Goal: Use online tool/utility: Utilize a website feature to perform a specific function

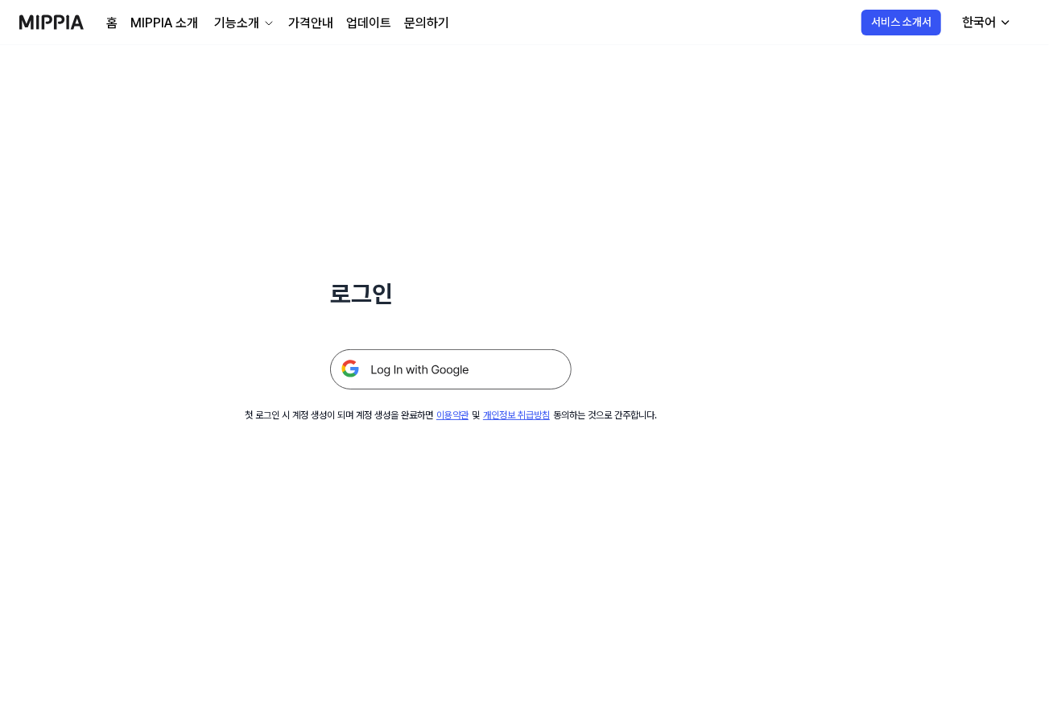
click at [409, 362] on img at bounding box center [450, 369] width 241 height 40
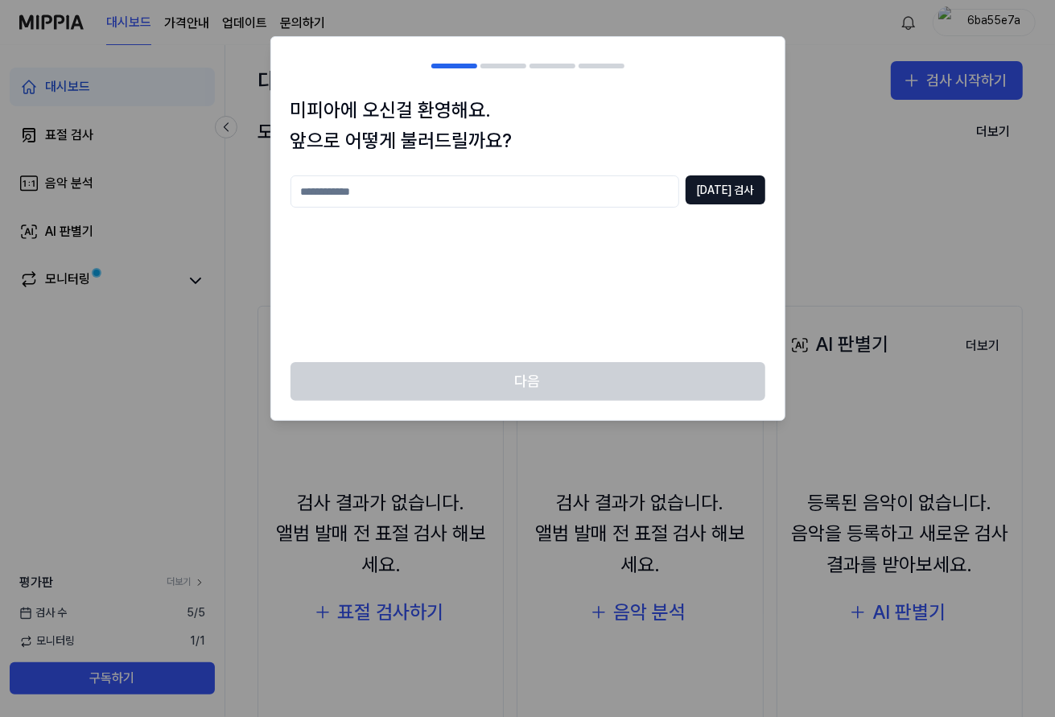
click at [411, 201] on input "text" at bounding box center [485, 191] width 389 height 32
type input "*"
type input "***"
click at [734, 189] on button "[DATE] 검사" at bounding box center [726, 189] width 80 height 29
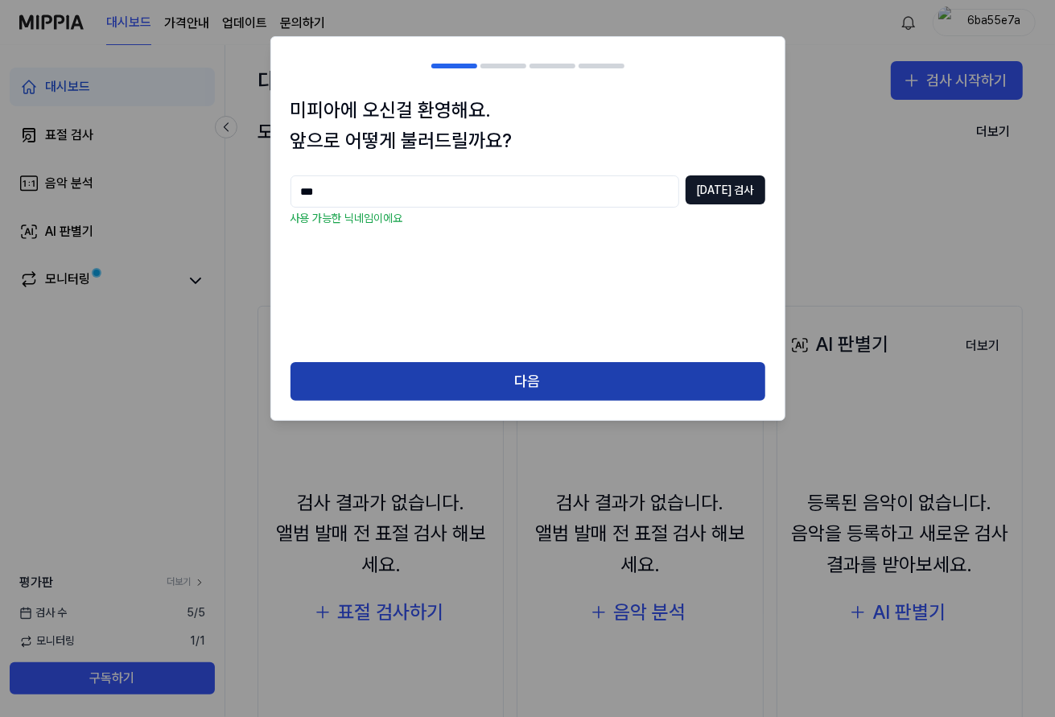
click at [621, 378] on button "다음" at bounding box center [528, 381] width 475 height 39
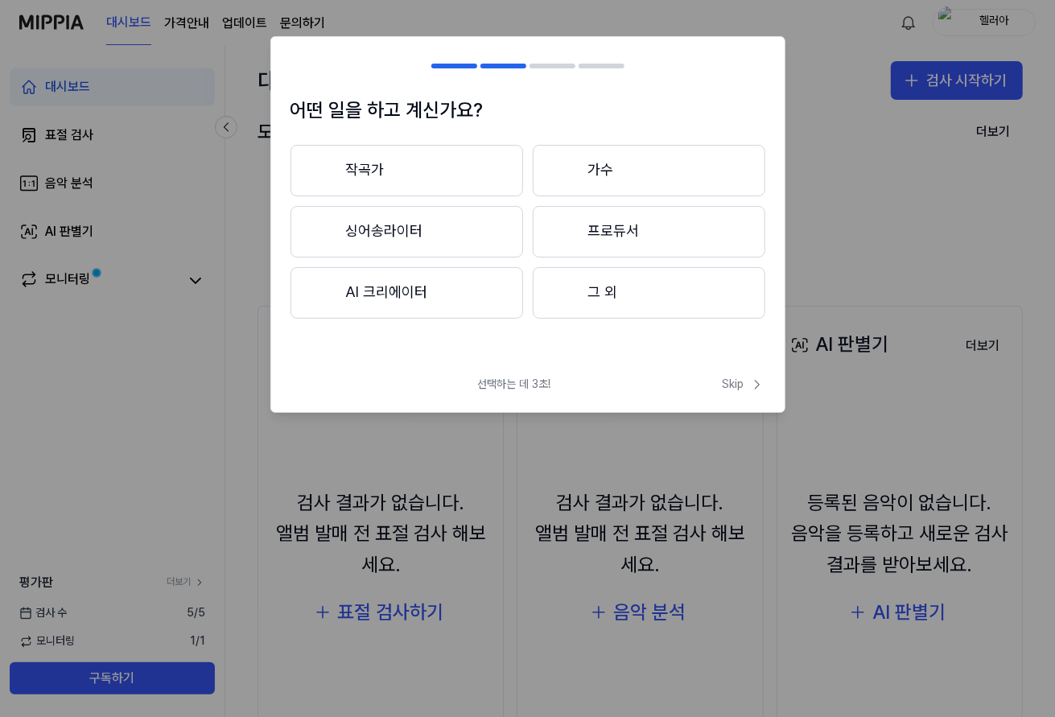
click at [429, 162] on button "작곡가" at bounding box center [407, 171] width 233 height 52
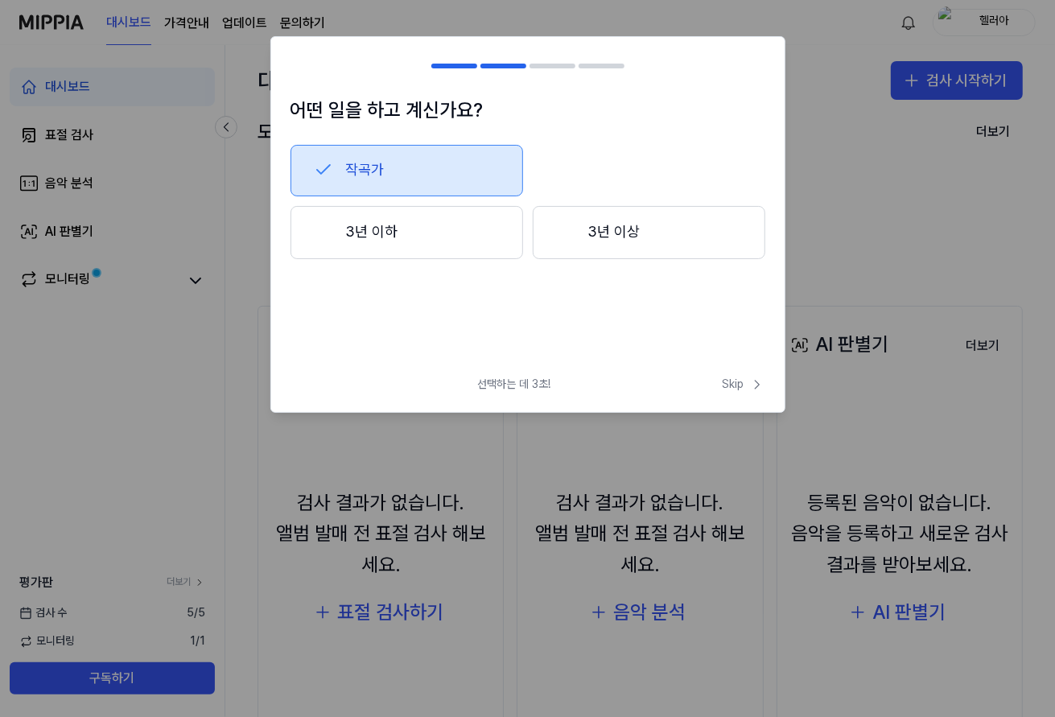
click at [501, 241] on button "3년 이하" at bounding box center [407, 232] width 233 height 53
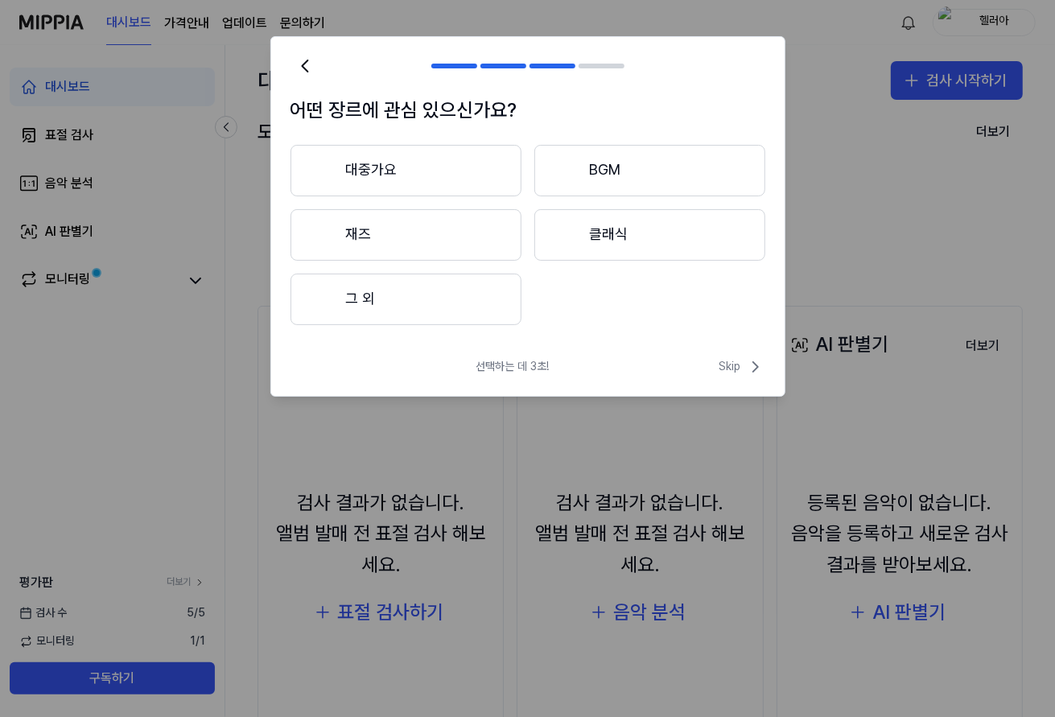
click at [666, 238] on button "클래식" at bounding box center [649, 235] width 231 height 52
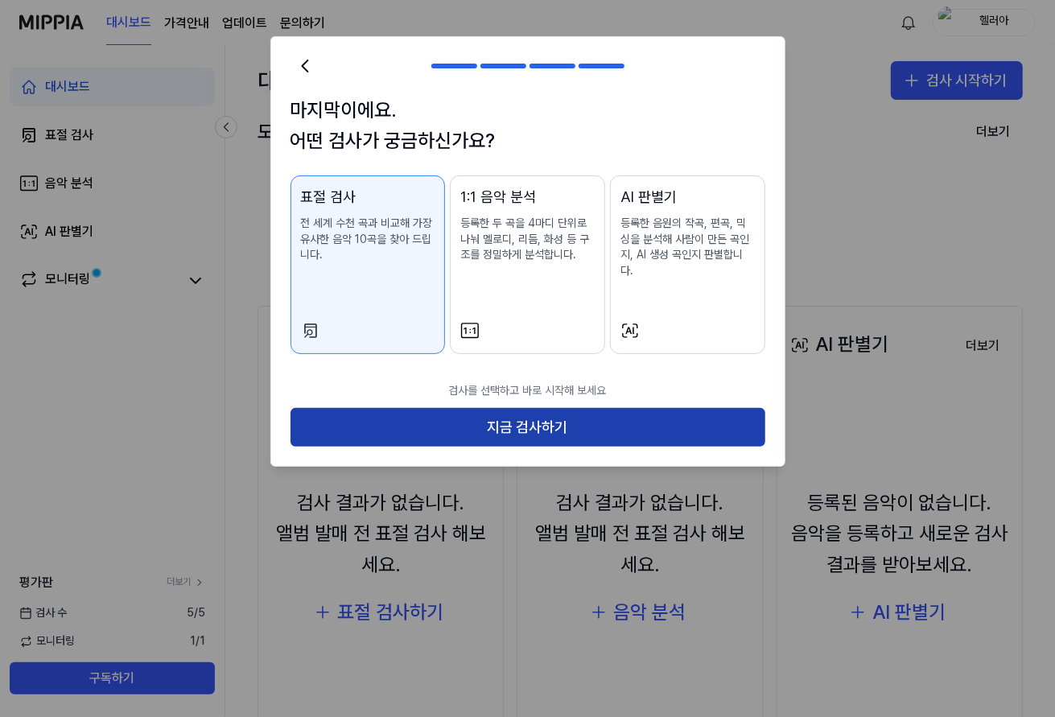
click at [650, 418] on button "지금 검사하기" at bounding box center [528, 427] width 475 height 39
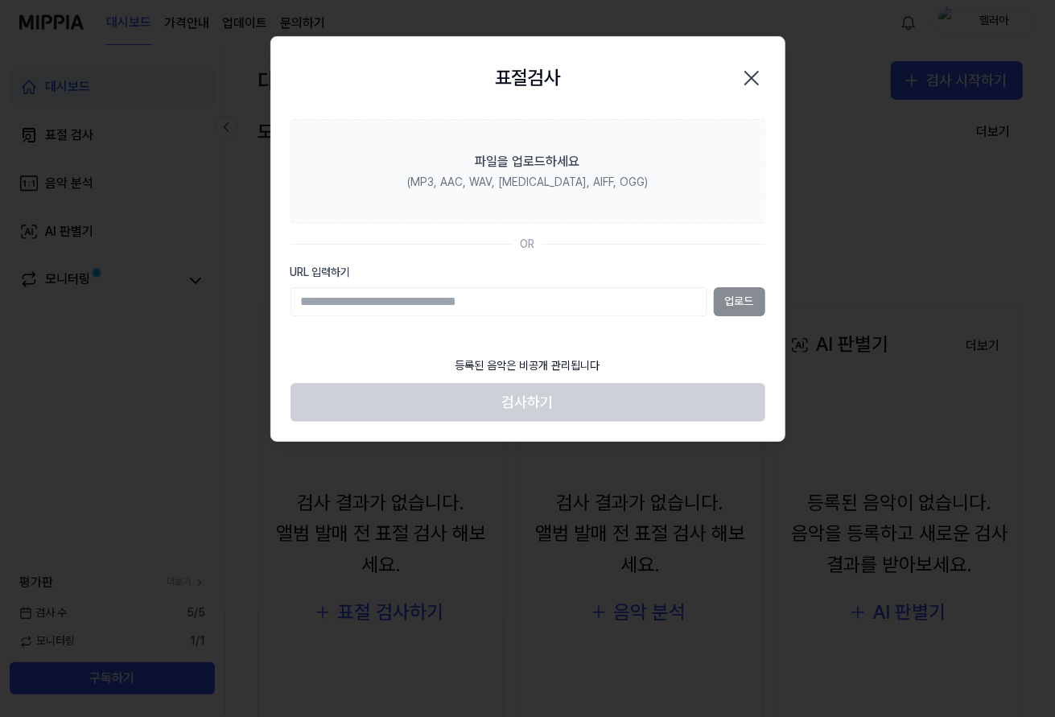
click at [476, 307] on input "URL 입력하기" at bounding box center [499, 301] width 417 height 29
click at [580, 300] on input "URL 입력하기" at bounding box center [499, 301] width 417 height 29
click at [655, 328] on section "파일을 업로드하세요 (MP3, AAC, WAV, [MEDICAL_DATA], AIFF, OGG) OR URL 입력하기 업로드" at bounding box center [528, 233] width 514 height 229
click at [749, 72] on icon "button" at bounding box center [752, 78] width 26 height 26
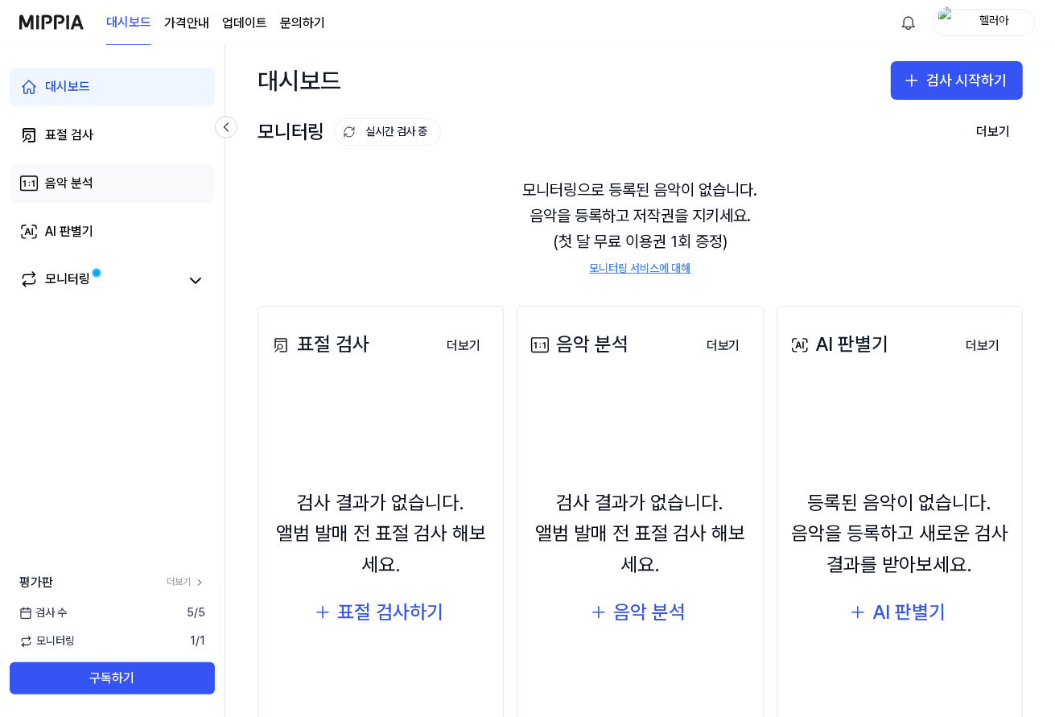
click at [138, 187] on link "음악 분석" at bounding box center [112, 183] width 205 height 39
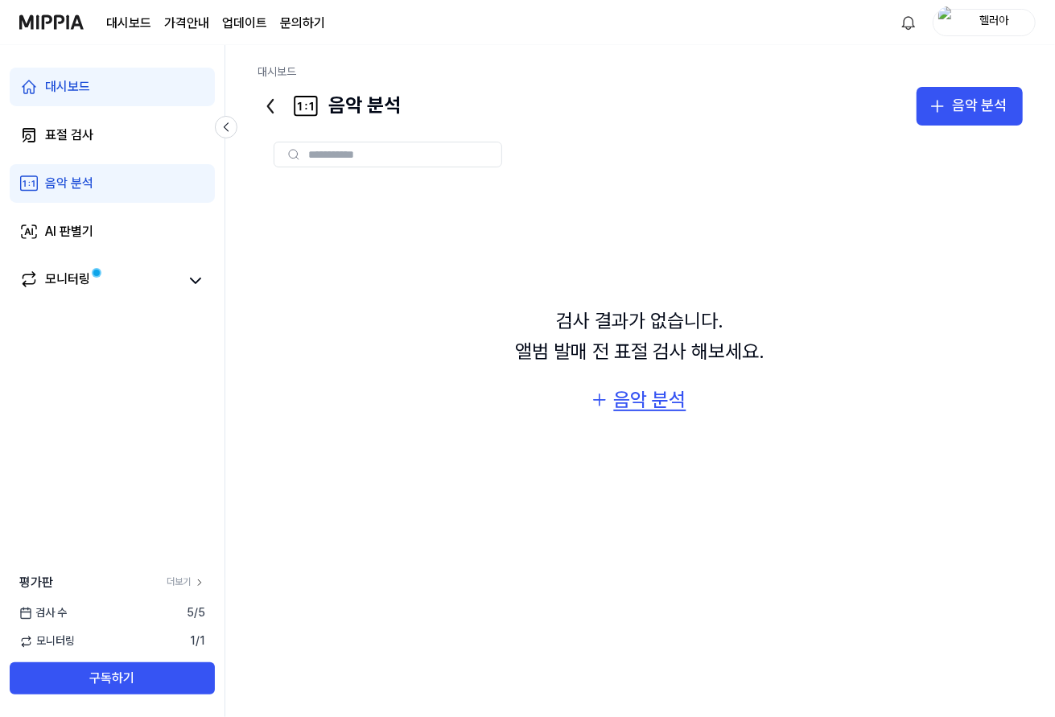
click at [642, 402] on div "음악 분석" at bounding box center [650, 400] width 72 height 31
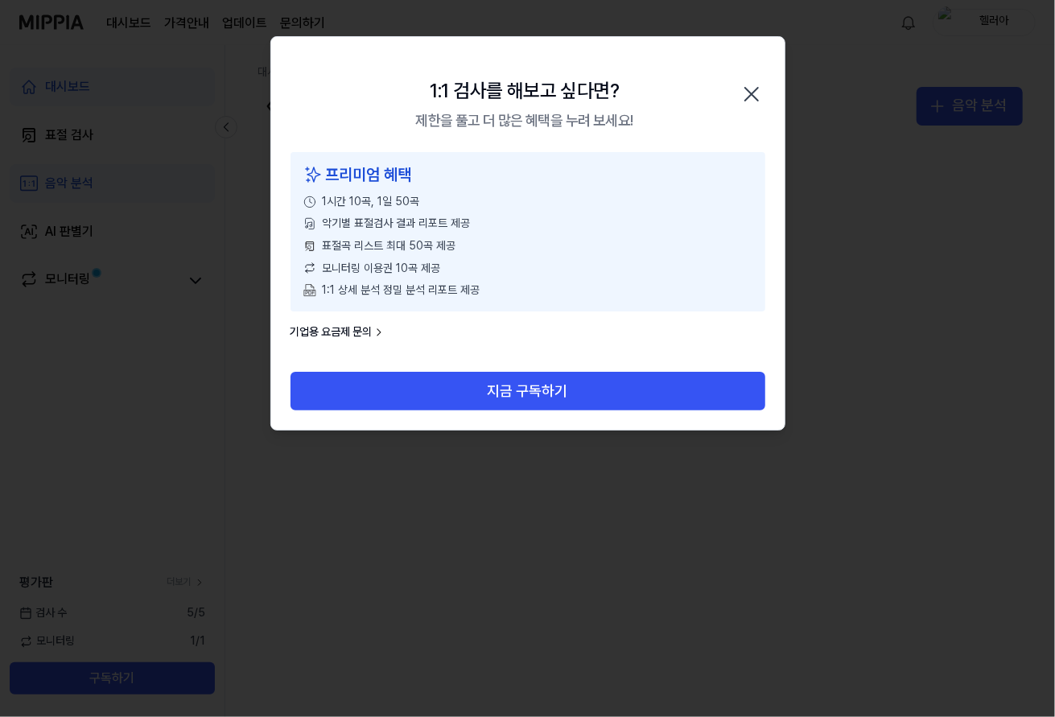
click at [746, 82] on icon "button" at bounding box center [752, 94] width 26 height 26
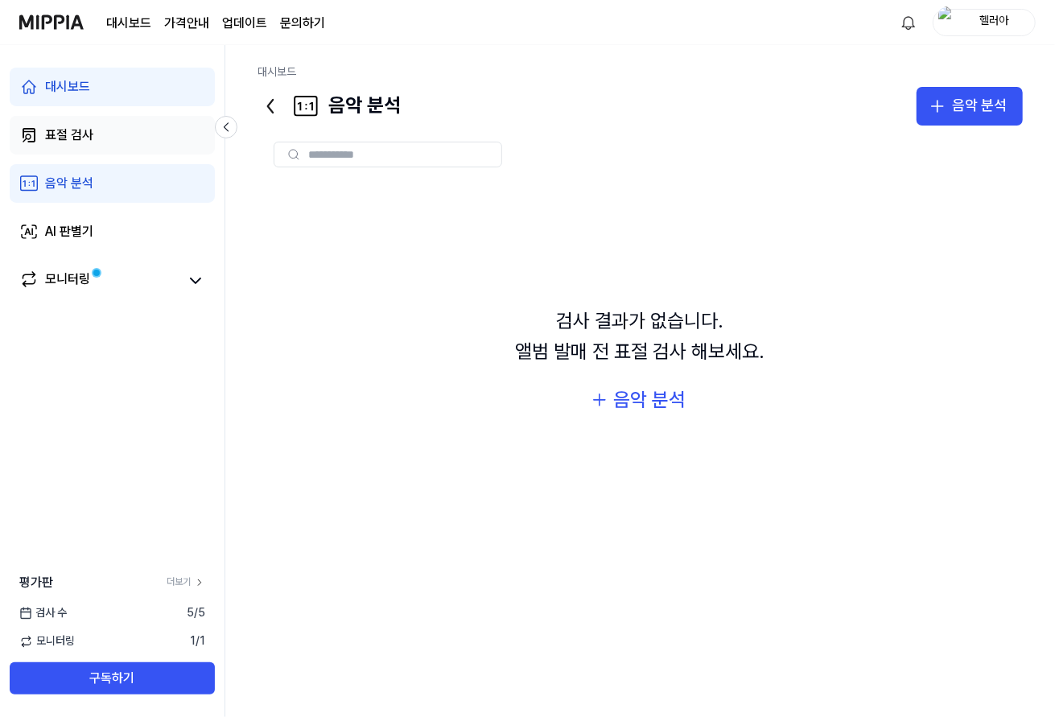
click at [126, 139] on link "표절 검사" at bounding box center [112, 135] width 205 height 39
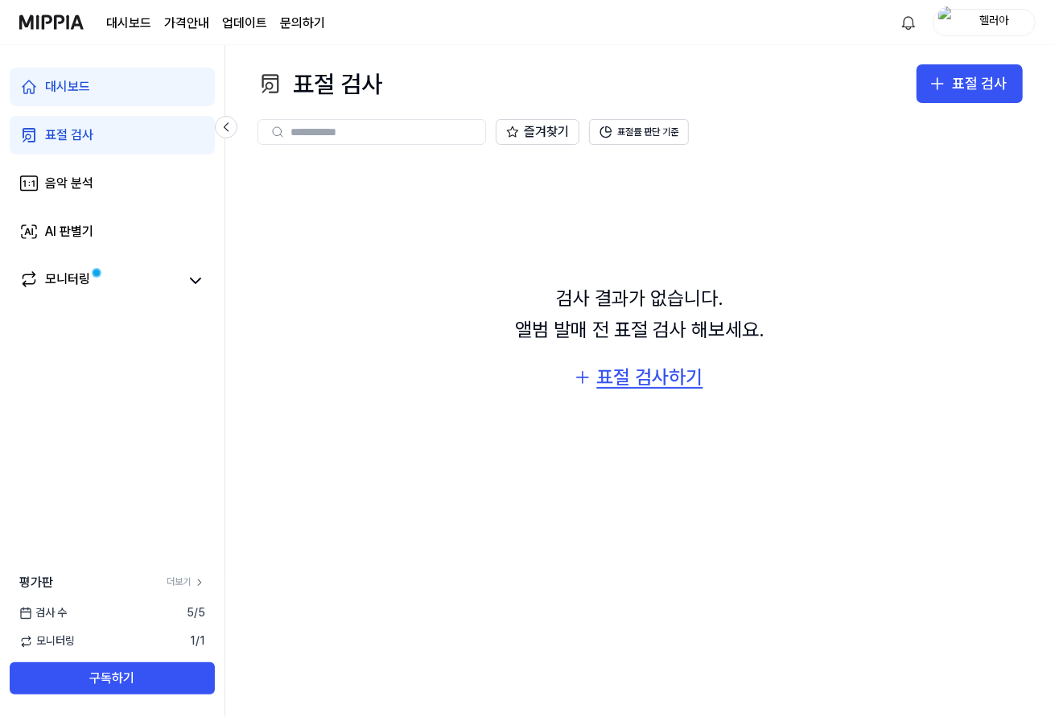
click at [656, 389] on div "표절 검사하기" at bounding box center [650, 377] width 106 height 31
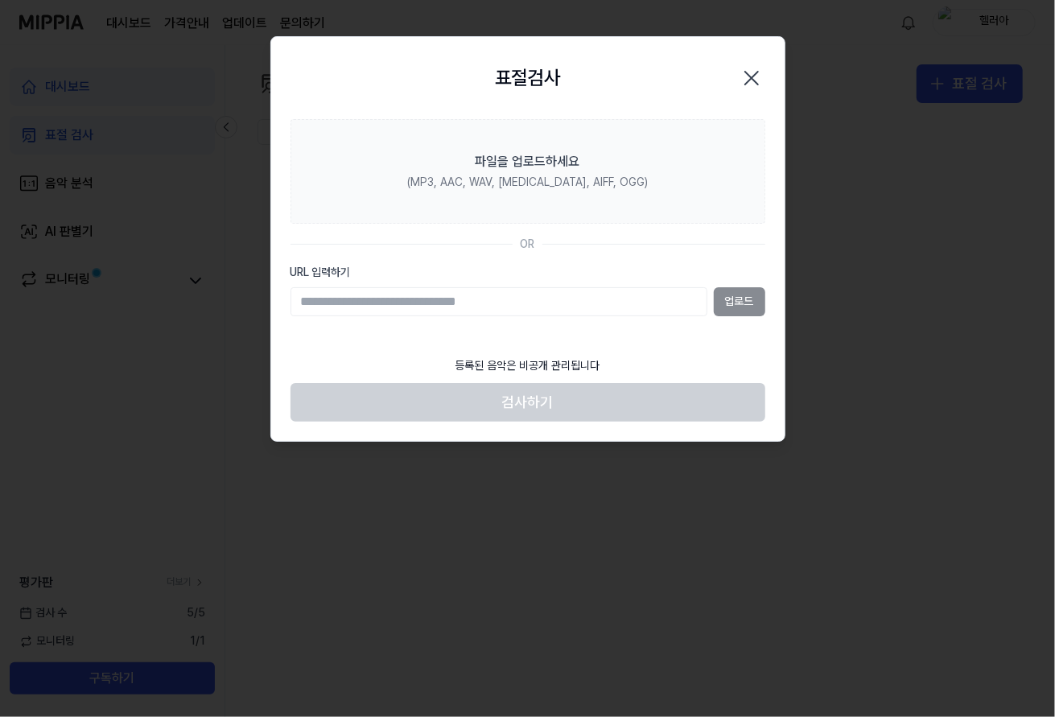
click at [563, 310] on input "URL 입력하기" at bounding box center [499, 301] width 417 height 29
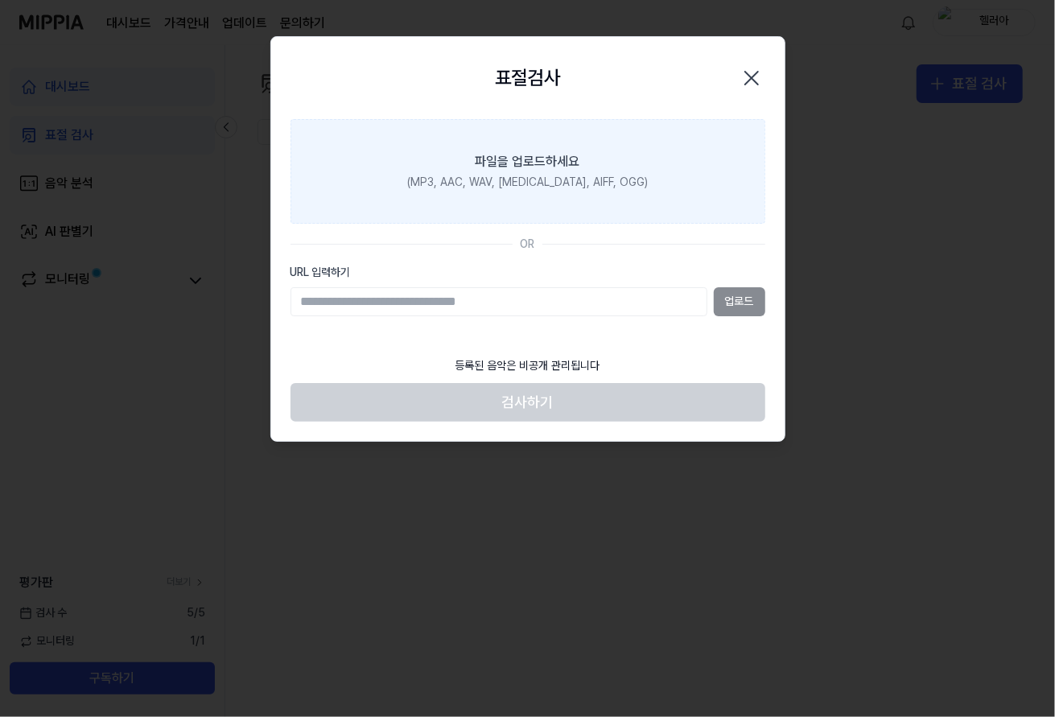
click at [559, 168] on div "파일을 업로드하세요" at bounding box center [528, 161] width 105 height 19
click at [0, 0] on input "파일을 업로드하세요 (MP3, AAC, WAV, [MEDICAL_DATA], AIFF, OGG)" at bounding box center [0, 0] width 0 height 0
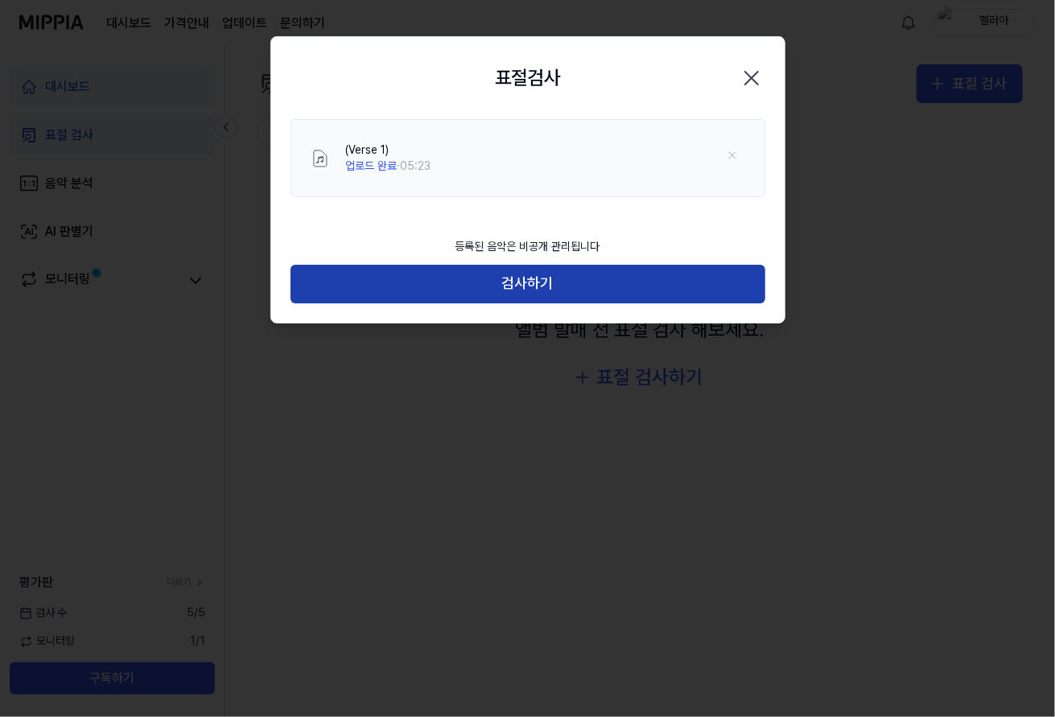
click at [541, 284] on button "검사하기" at bounding box center [528, 284] width 475 height 39
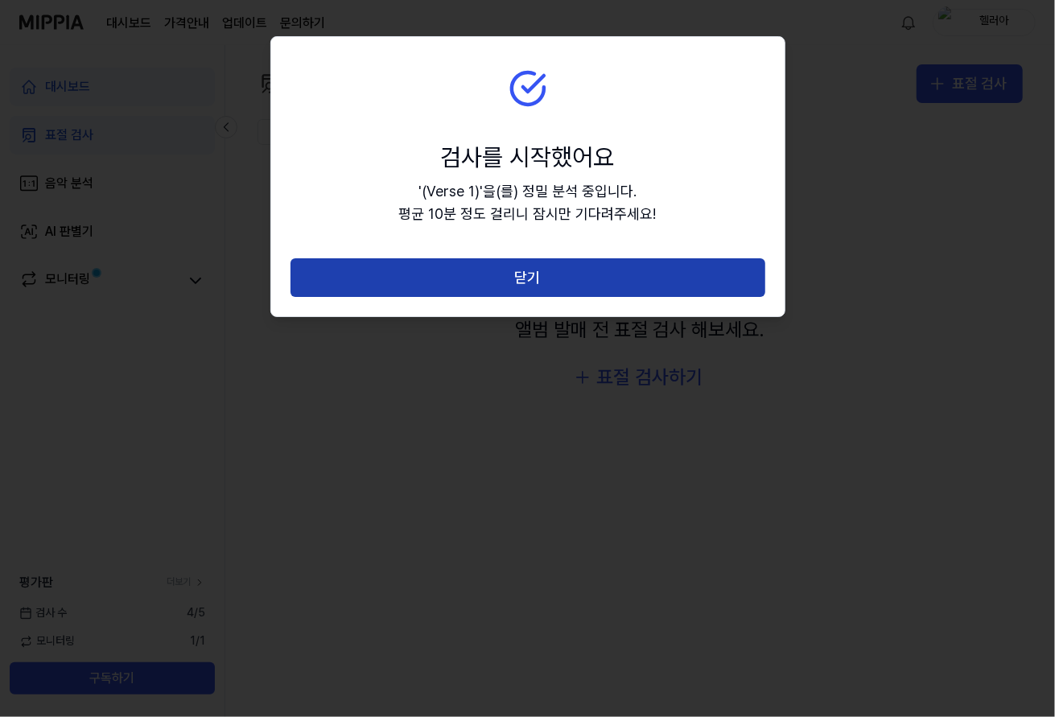
click at [550, 282] on button "닫기" at bounding box center [528, 277] width 475 height 39
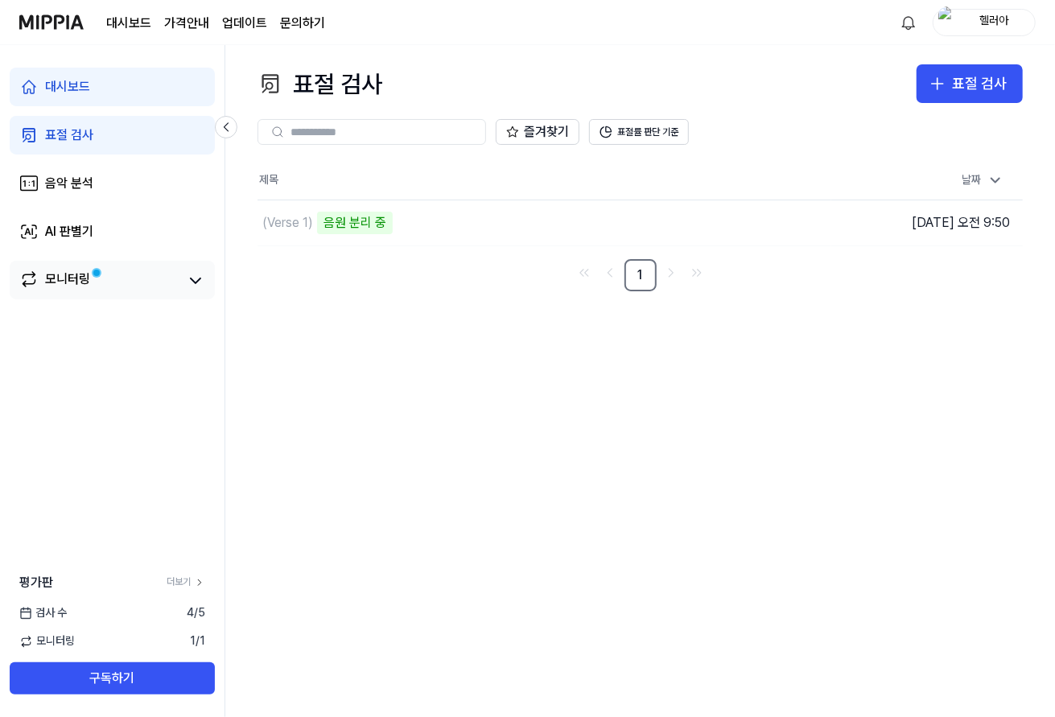
click at [172, 293] on div "모니터링" at bounding box center [112, 280] width 205 height 39
click at [182, 285] on div "모니터링" at bounding box center [112, 281] width 186 height 23
click at [77, 283] on div "모니터링" at bounding box center [67, 281] width 45 height 23
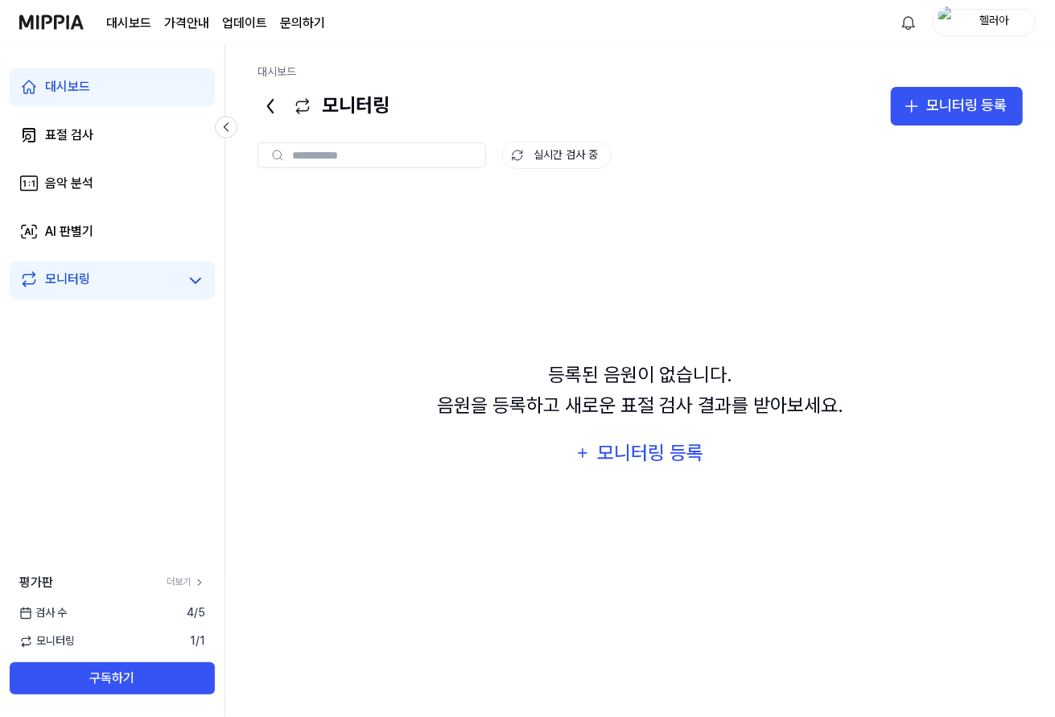
click at [105, 283] on link "모니터링" at bounding box center [99, 281] width 160 height 23
click at [138, 284] on link "모니터링" at bounding box center [99, 281] width 160 height 23
click at [113, 91] on link "대시보드" at bounding box center [112, 87] width 205 height 39
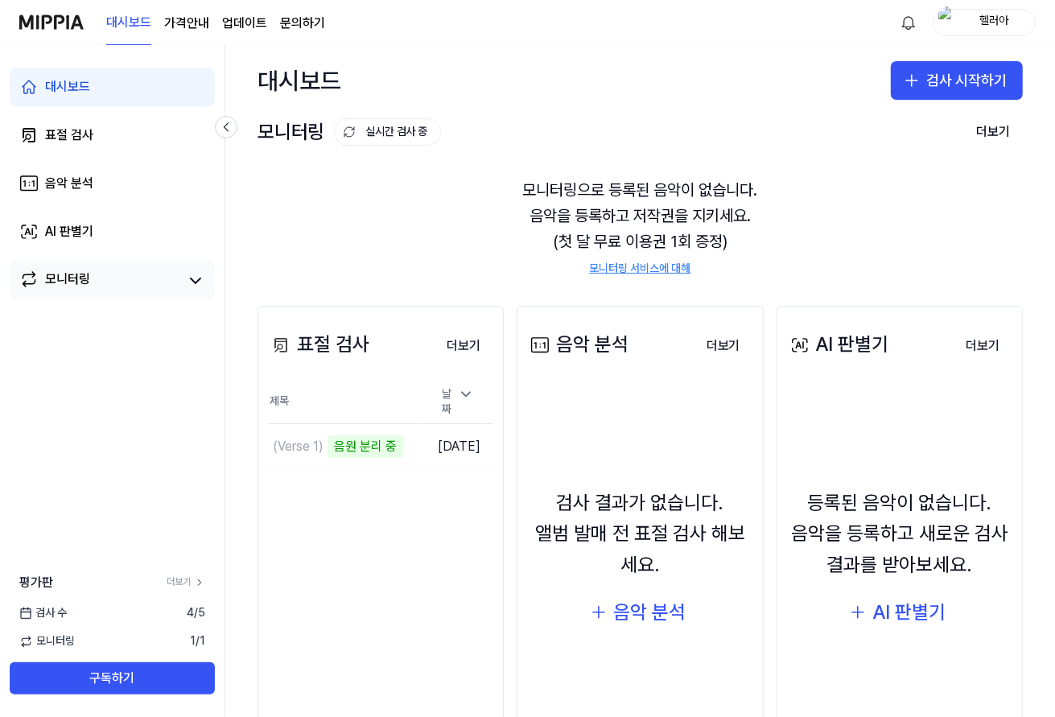
click at [146, 273] on link "모니터링" at bounding box center [99, 281] width 160 height 23
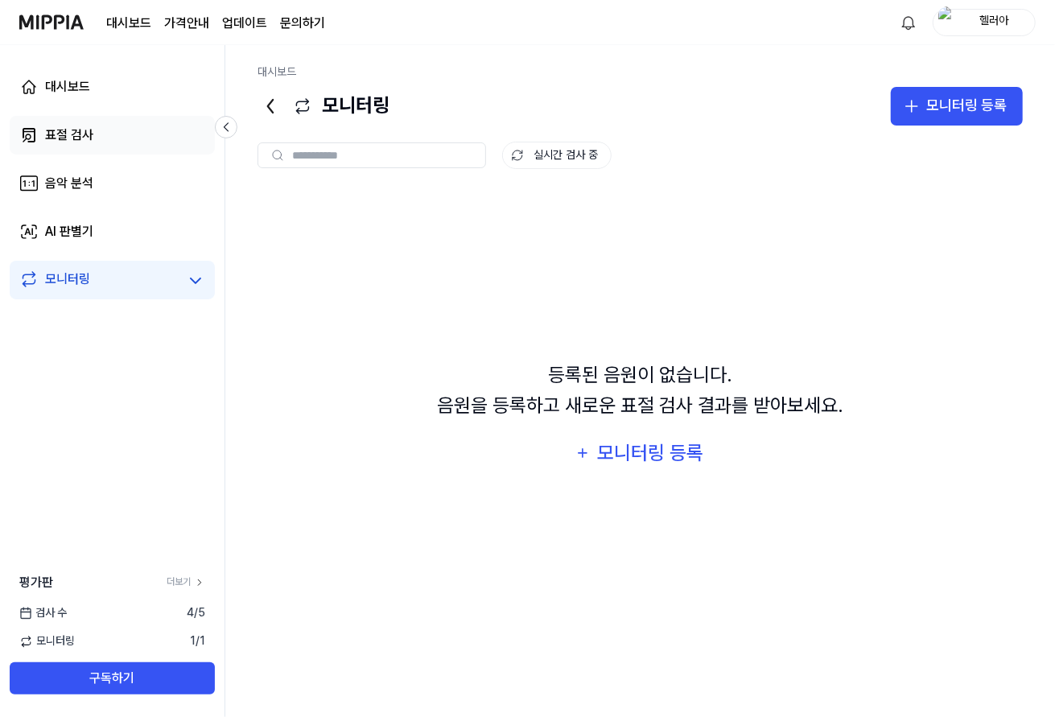
click at [101, 141] on link "표절 검사" at bounding box center [112, 135] width 205 height 39
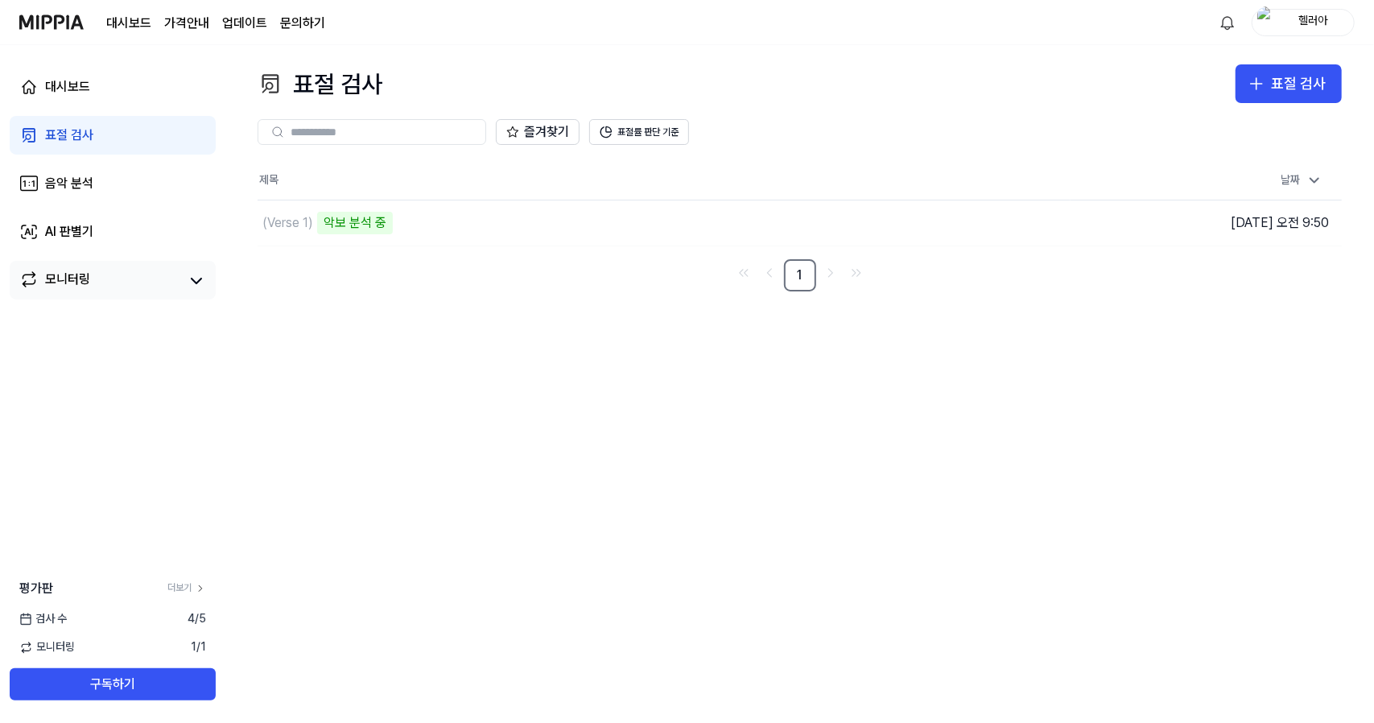
click at [78, 274] on div "모니터링" at bounding box center [67, 281] width 45 height 23
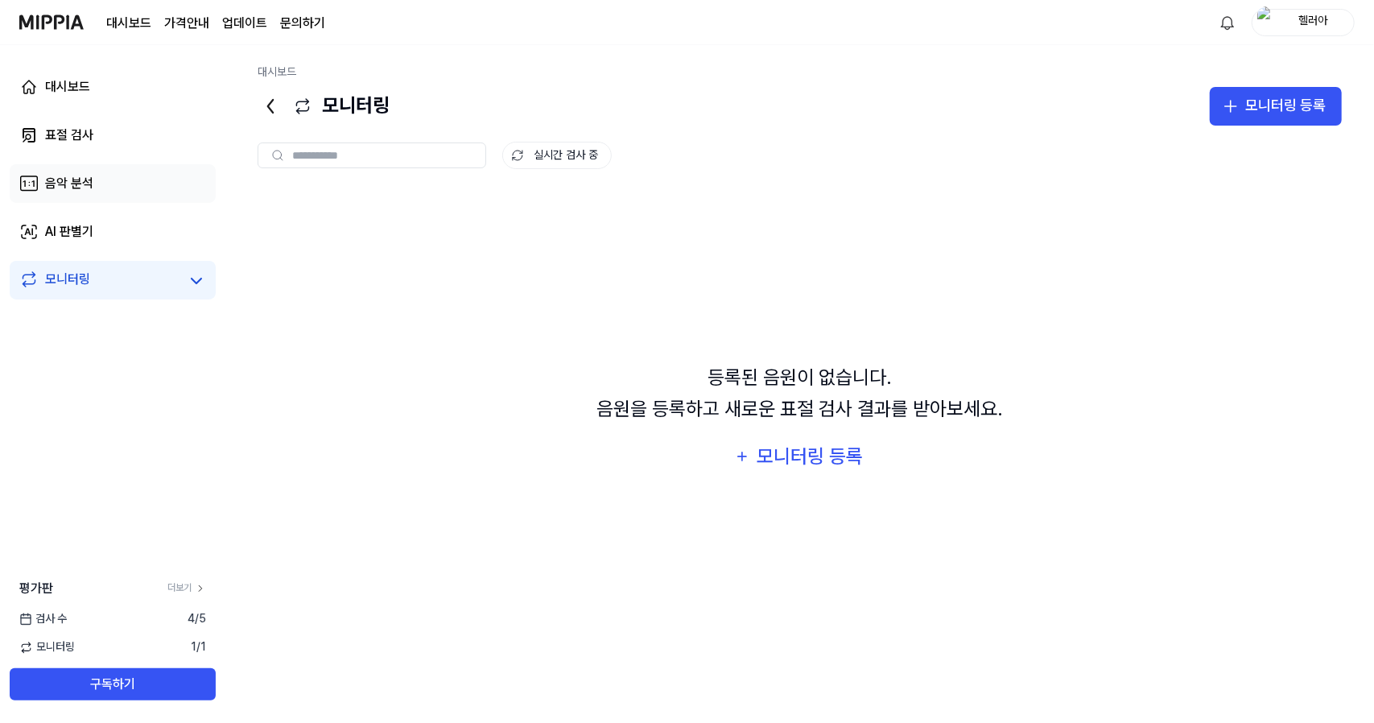
click at [92, 191] on div "음악 분석" at bounding box center [69, 183] width 48 height 19
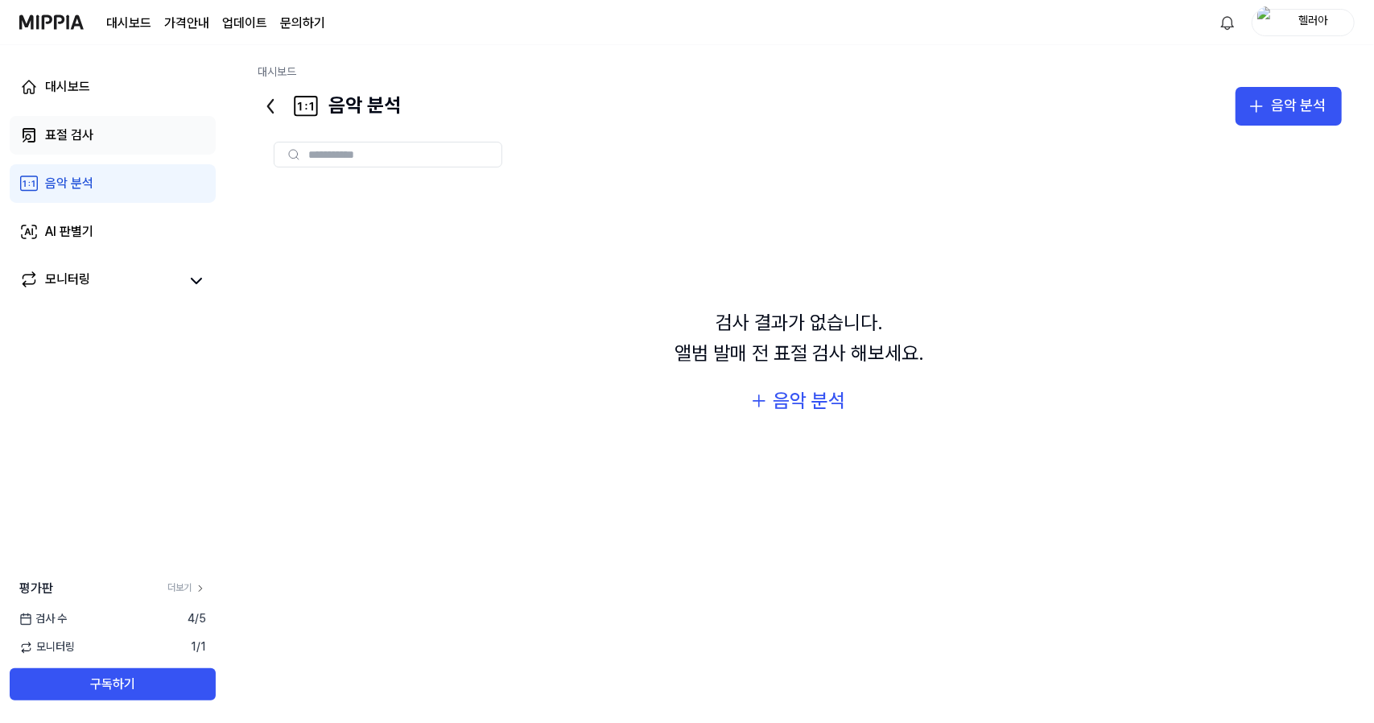
click at [115, 144] on link "표절 검사" at bounding box center [113, 135] width 206 height 39
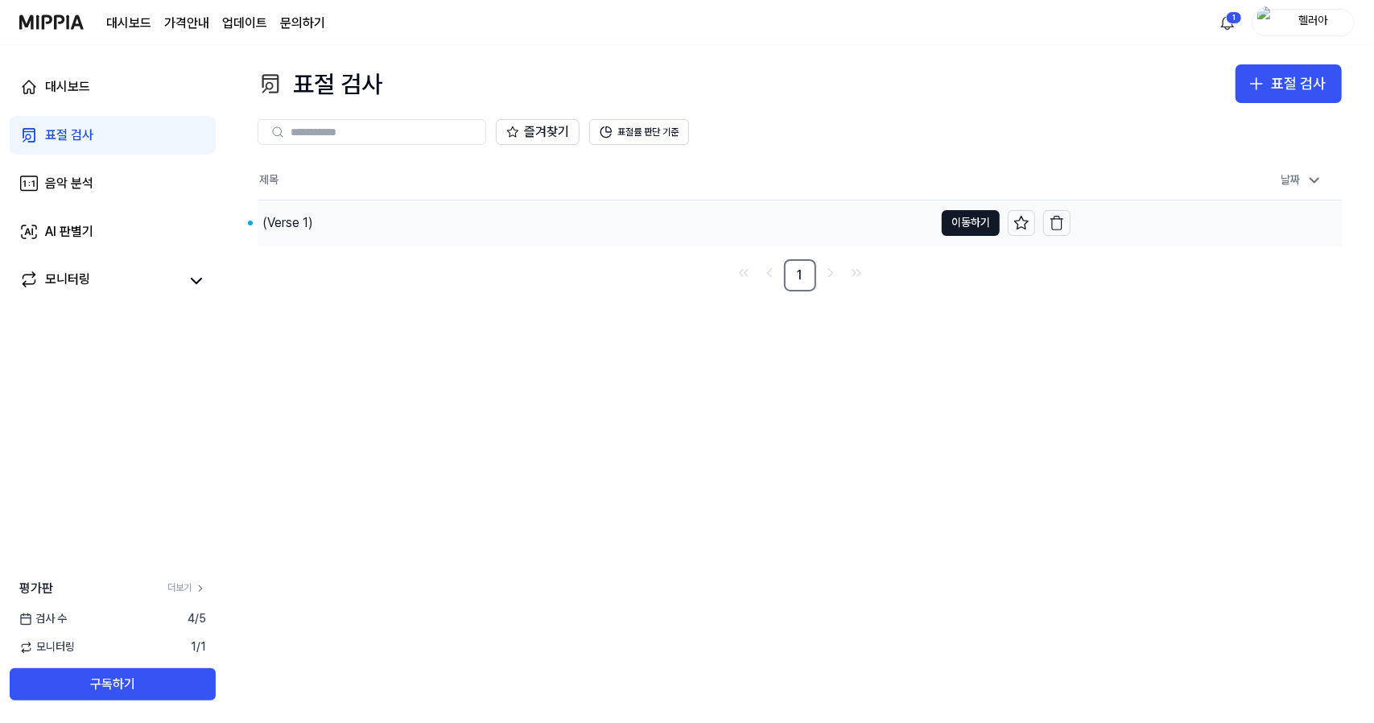
click at [329, 213] on div "(Verse 1)" at bounding box center [596, 222] width 676 height 45
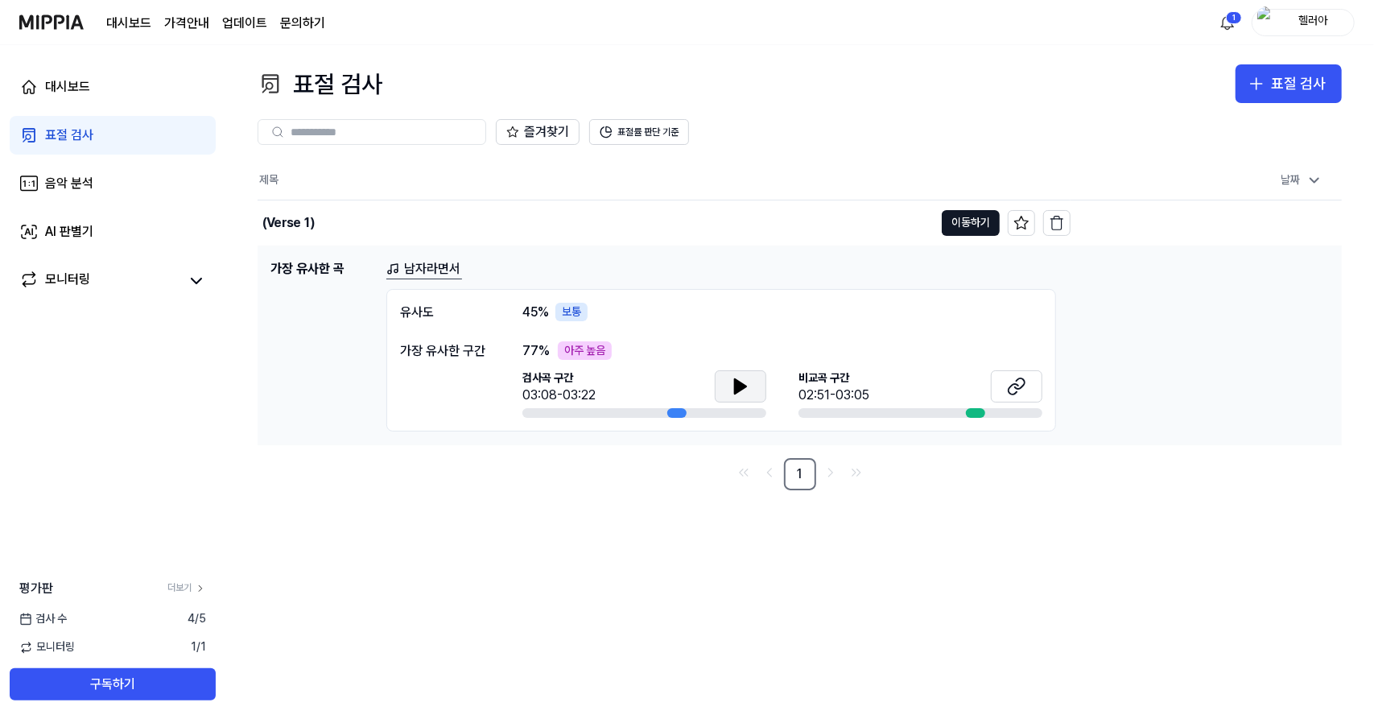
click at [757, 390] on button at bounding box center [741, 386] width 52 height 32
click at [644, 354] on div "77 % 아주 높음" at bounding box center [782, 350] width 520 height 19
click at [1005, 394] on button at bounding box center [1017, 386] width 52 height 32
click at [670, 415] on div at bounding box center [676, 413] width 19 height 10
click at [715, 392] on button at bounding box center [741, 386] width 52 height 32
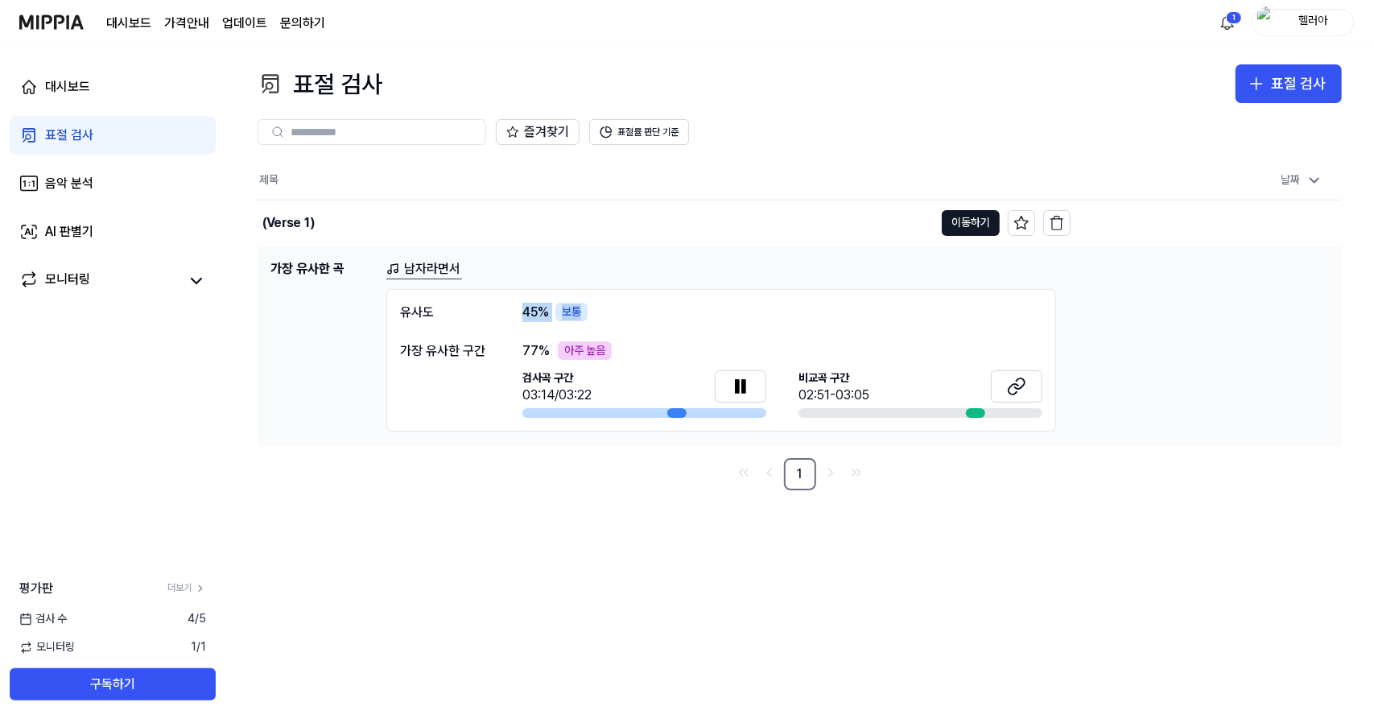
drag, startPoint x: 515, startPoint y: 312, endPoint x: 591, endPoint y: 310, distance: 75.7
click at [591, 310] on div "유사도 45 % 보통" at bounding box center [721, 312] width 642 height 19
click at [614, 313] on div "유사도 45 % 보통" at bounding box center [721, 312] width 642 height 19
click at [568, 409] on div at bounding box center [644, 413] width 244 height 10
click at [528, 414] on div at bounding box center [644, 413] width 244 height 10
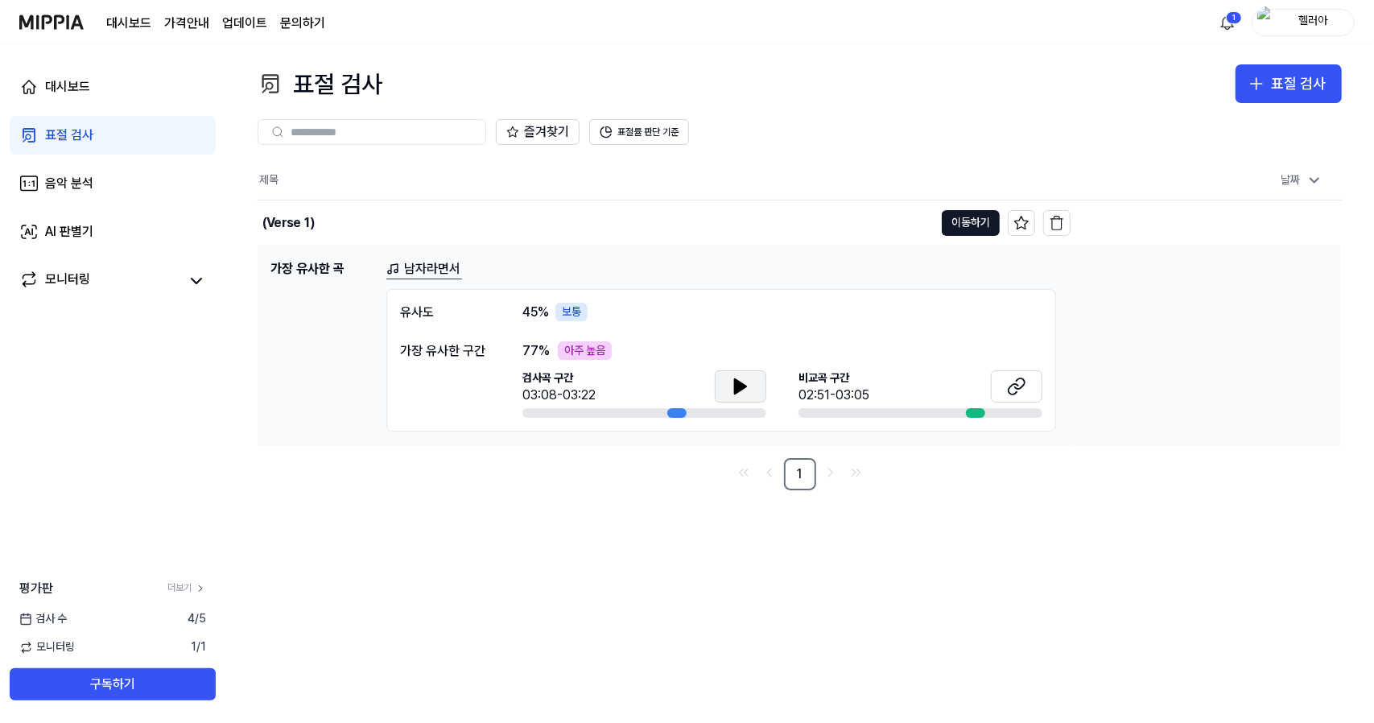
click at [737, 386] on icon at bounding box center [740, 386] width 11 height 14
click at [580, 307] on div "보통" at bounding box center [571, 312] width 32 height 19
click at [734, 382] on icon at bounding box center [740, 386] width 19 height 19
click at [650, 131] on button "표절률 판단 기준" at bounding box center [639, 132] width 100 height 26
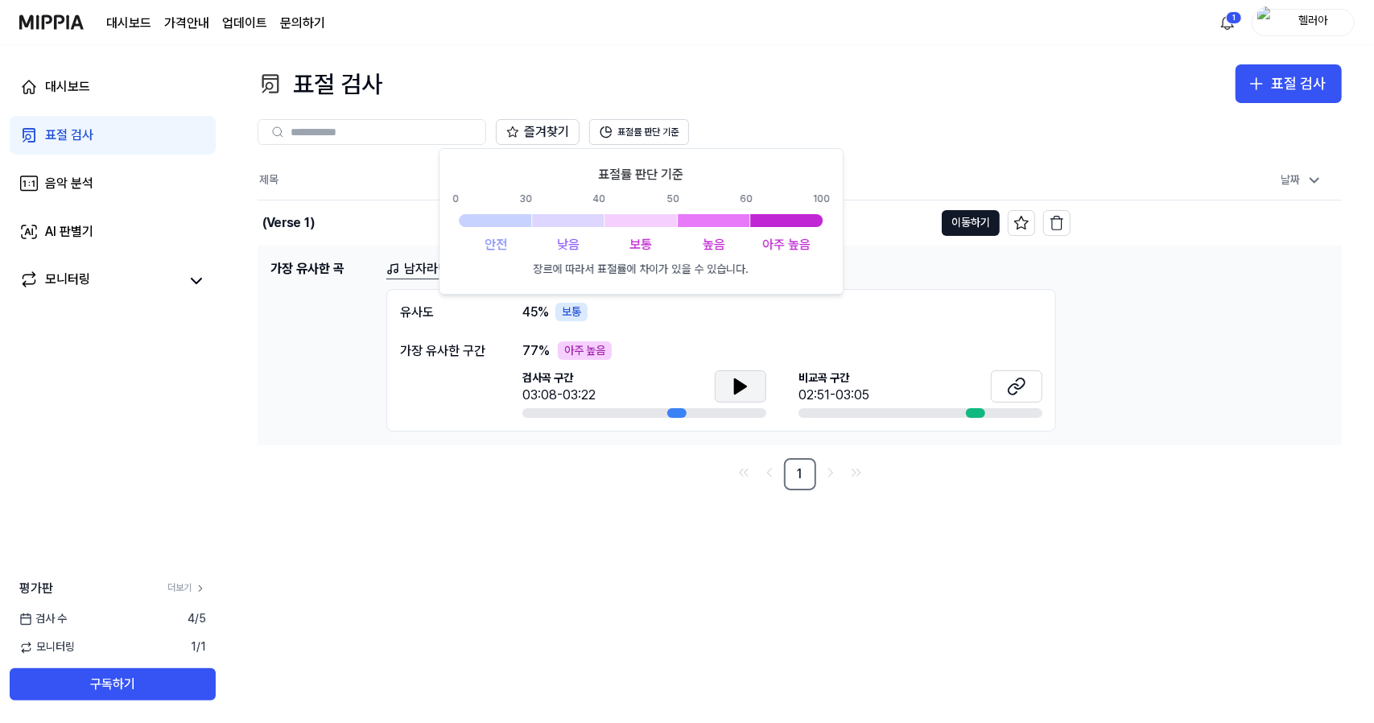
click at [864, 120] on div "즐겨찾기 표절률 판단 기준" at bounding box center [800, 132] width 1084 height 26
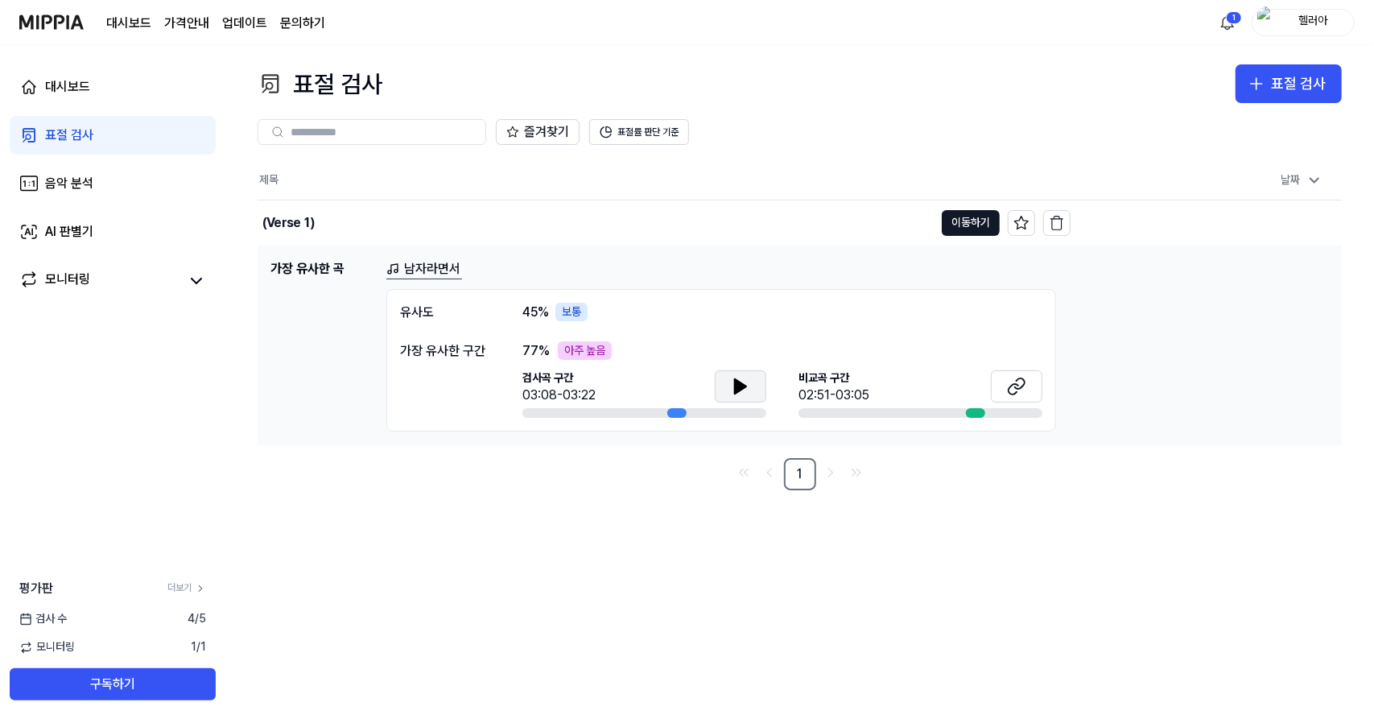
click at [731, 383] on icon at bounding box center [740, 386] width 19 height 19
click at [718, 381] on button at bounding box center [741, 386] width 52 height 32
click at [728, 383] on button at bounding box center [741, 386] width 52 height 32
